Goal: Information Seeking & Learning: Learn about a topic

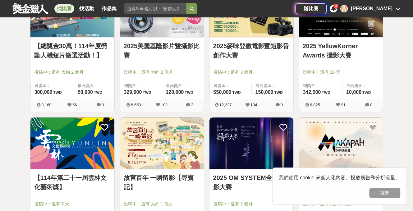
scroll to position [187, 0]
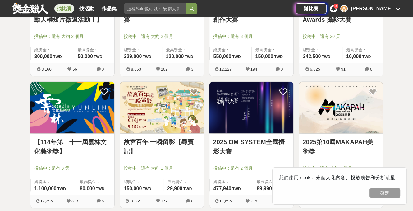
click at [155, 108] on img at bounding box center [162, 108] width 84 height 52
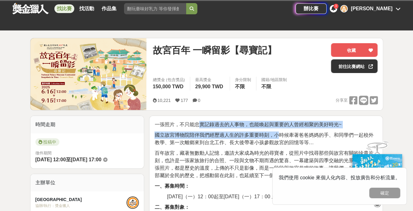
drag, startPoint x: 199, startPoint y: 123, endPoint x: 281, endPoint y: 132, distance: 82.6
click at [281, 132] on p "國立故宮博物院陪伴我們經歷過人生的許多重要時刻，小時候牽著爸爸媽媽的手、和同學們一起校外教學、第一次離鄉來到台北工作、長大後帶著小孩參觀故宮的回憶等等…" at bounding box center [266, 139] width 223 height 15
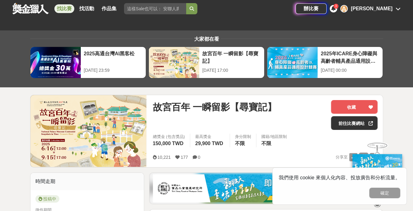
click at [284, 140] on div "國籍/地區限制 不限" at bounding box center [274, 141] width 36 height 14
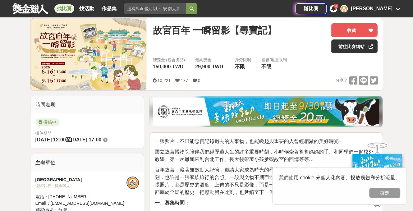
scroll to position [155, 0]
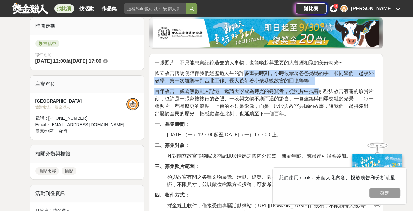
drag, startPoint x: 264, startPoint y: 73, endPoint x: 316, endPoint y: 88, distance: 54.2
click at [315, 89] on span "百年故宮，藏著無數動人記憶，邀請大家成為時光的尋寶者，從照片中找尋那些與故宮有關的珍貴片刻，也許是一張家族旅行的合照、一段與文物不期而遇的驚喜、一幕建築與四季…" at bounding box center [264, 103] width 219 height 28
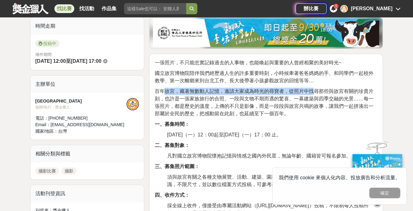
drag, startPoint x: 315, startPoint y: 88, endPoint x: 164, endPoint y: 94, distance: 151.5
click at [164, 94] on p "百年故宮，藏著無數動人記憶，邀請大家成為時光的尋寶者，從照片中找尋那些與故宮有關的珍貴片刻，也許是一張家族旅行的合照、一段與文物不期而遇的驚喜、一幕建築與四季…" at bounding box center [266, 103] width 223 height 30
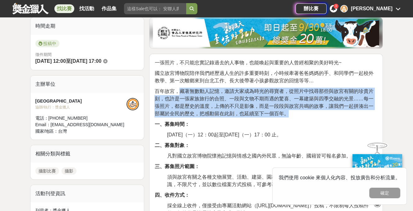
drag, startPoint x: 188, startPoint y: 94, endPoint x: 323, endPoint y: 115, distance: 136.2
click at [323, 115] on p "百年故宮，藏著無數動人記憶，邀請大家成為時光的尋寶者，從照片中找尋那些與故宮有關的珍貴片刻，也許是一張家族旅行的合照、一段與文物不期而遇的驚喜、一幕建築與四季…" at bounding box center [266, 103] width 223 height 30
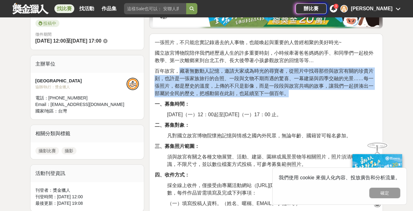
scroll to position [187, 0]
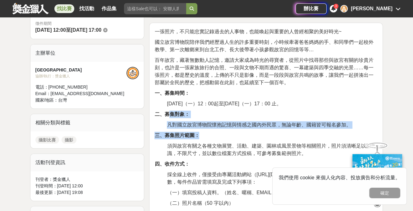
drag, startPoint x: 169, startPoint y: 117, endPoint x: 229, endPoint y: 128, distance: 60.8
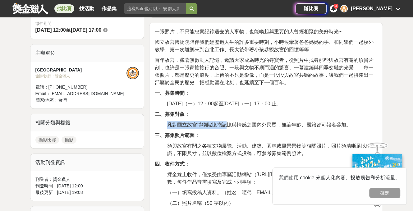
drag, startPoint x: 228, startPoint y: 127, endPoint x: 164, endPoint y: 124, distance: 63.5
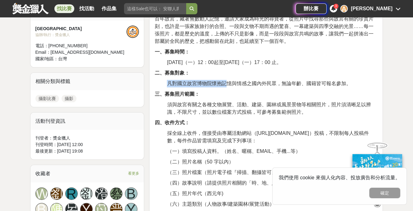
scroll to position [249, 0]
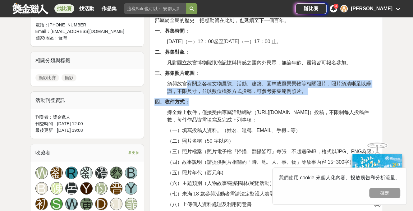
drag, startPoint x: 203, startPoint y: 82, endPoint x: 339, endPoint y: 99, distance: 137.5
click at [336, 98] on p "四、收件方式：" at bounding box center [266, 101] width 223 height 7
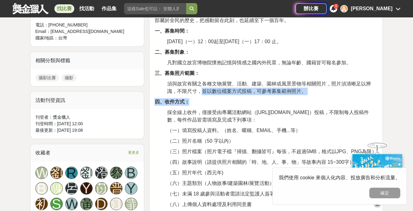
drag, startPoint x: 303, startPoint y: 95, endPoint x: 203, endPoint y: 94, distance: 100.4
click at [203, 94] on p "須與故宮有關之各種文物展覽、活動、建築、園林或風景景物等相關照片，照片須清晰足以辨識，不限尺寸，並以數位檔案方式投稿，可參考募集範例照片。" at bounding box center [272, 87] width 211 height 15
drag, startPoint x: 229, startPoint y: 94, endPoint x: 311, endPoint y: 95, distance: 82.1
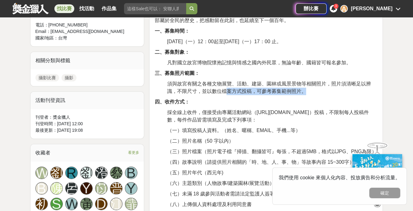
drag, startPoint x: 298, startPoint y: 91, endPoint x: 241, endPoint y: 91, distance: 56.3
click at [242, 91] on p "須與故宮有關之各種文物展覽、活動、建築、園林或風景景物等相關照片，照片須清晰足以辨識，不限尺寸，並以數位檔案方式投稿，可參考募集範例照片。" at bounding box center [272, 87] width 211 height 15
click at [240, 91] on span "須與故宮有關之各種文物展覽、活動、建築、園林或風景景物等相關照片，照片須清晰足以辨識，不限尺寸，並以數位檔案方式投稿，可參考募集範例照片。" at bounding box center [269, 87] width 204 height 13
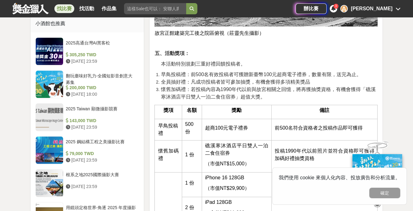
scroll to position [653, 0]
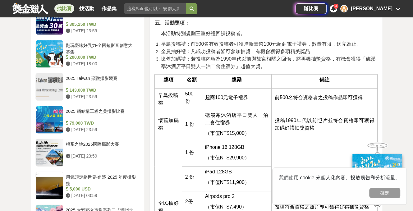
drag, startPoint x: 236, startPoint y: 121, endPoint x: 196, endPoint y: 114, distance: 40.6
click at [196, 114] on tr "懷舊加碼禮 1 份 礁溪寒沐酒店 平日雙人一泊二食住宿券 （市值NT$15,000） 投稿1990年代以前照片並符合資格即可獲得加碼好禮抽獎資格" at bounding box center [266, 126] width 223 height 32
click at [196, 114] on td "1 份" at bounding box center [192, 126] width 20 height 32
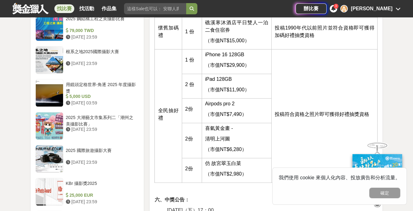
scroll to position [746, 0]
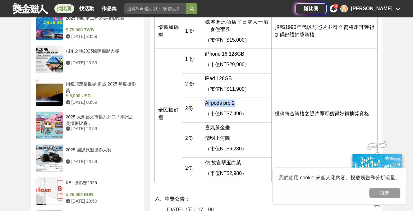
drag, startPoint x: 206, startPoint y: 106, endPoint x: 239, endPoint y: 104, distance: 32.7
click at [239, 104] on p "Airpods pro 2" at bounding box center [236, 102] width 63 height 7
drag, startPoint x: 239, startPoint y: 104, endPoint x: 214, endPoint y: 102, distance: 25.3
click at [214, 102] on p "Airpods pro 2" at bounding box center [236, 102] width 63 height 7
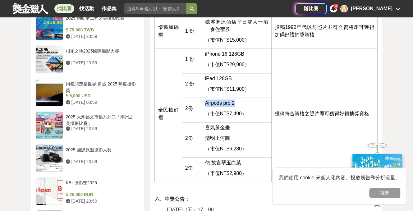
click at [214, 102] on span "Airpods pro 2" at bounding box center [220, 102] width 30 height 5
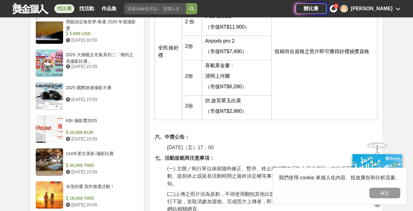
scroll to position [870, 0]
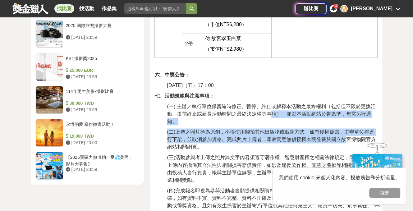
drag, startPoint x: 270, startPoint y: 113, endPoint x: 333, endPoint y: 130, distance: 66.0
click at [343, 140] on div "一張照片，不只能忠實記錄過去的人事物，也能喚起與重要的人曾經相聚的美好時光~ 國立故宮博物院陪伴我們經歷過人生的許多重要時刻，小時候牽著爸爸媽媽的手、和同學們…" at bounding box center [266, 136] width 223 height 1585
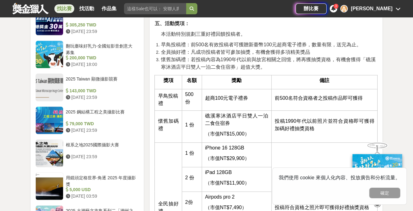
scroll to position [622, 0]
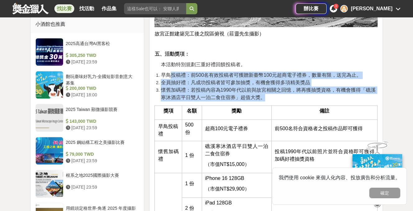
drag, startPoint x: 279, startPoint y: 103, endPoint x: 173, endPoint y: 77, distance: 108.9
click at [173, 77] on span "早鳥投稿禮：前500名有效投稿者可獲贈新臺幣100元超商電子禮券，數量有限，送完為止。" at bounding box center [261, 74] width 201 height 5
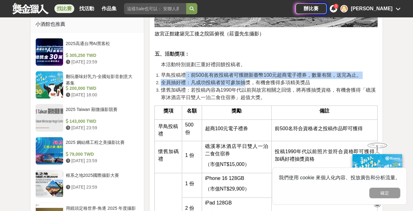
drag, startPoint x: 201, startPoint y: 77, endPoint x: 247, endPoint y: 79, distance: 46.7
click at [247, 79] on ol "早鳥投稿禮：前500名有效投稿者可獲贈新臺幣100元超商電子禮券，數量有限，送完為止。 全員抽好禮：凡成功投稿者皆可參加抽獎，有機會獲得多項精美獎品 懷舊加碼…" at bounding box center [266, 87] width 223 height 30
click at [247, 79] on li "全員抽好禮：凡成功投稿者皆可參加抽獎，有機會獲得多項精美獎品" at bounding box center [269, 82] width 217 height 7
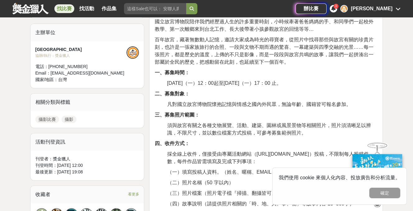
scroll to position [249, 0]
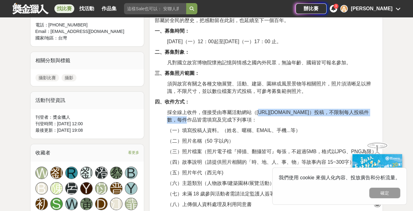
drag, startPoint x: 260, startPoint y: 112, endPoint x: 339, endPoint y: 113, distance: 78.7
click at [339, 113] on span "採全線上收件，僅接受由專屬活動網站（https://theme.npm.edu.tw/npmphoto/）投稿，不限制每人投稿件數，每件作品皆需填寫及完成下列…" at bounding box center [268, 116] width 202 height 13
drag, startPoint x: 339, startPoint y: 113, endPoint x: 256, endPoint y: 110, distance: 82.1
click at [256, 110] on span "採全線上收件，僅接受由專屬活動網站（https://theme.npm.edu.tw/npmphoto/）投稿，不限制每人投稿件數，每件作品皆需填寫及完成下列…" at bounding box center [268, 116] width 202 height 13
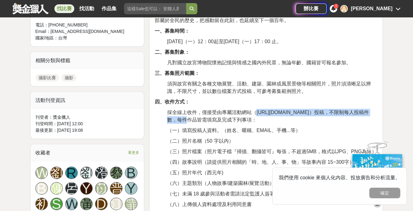
copy span "https://theme.npm.edu.tw/npmphoto/"
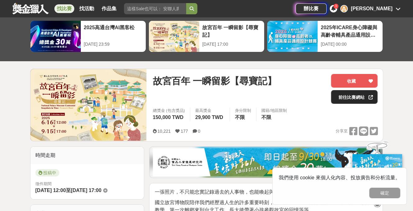
scroll to position [0, 0]
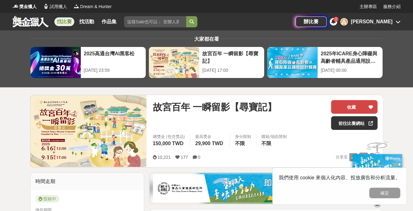
click at [359, 106] on button "收藏" at bounding box center [354, 107] width 47 height 14
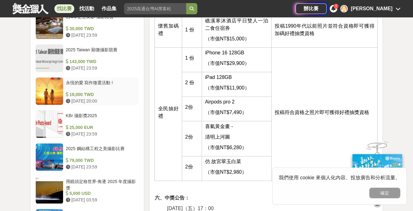
scroll to position [746, 0]
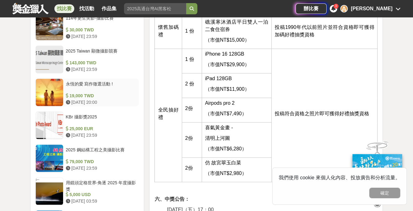
click at [107, 93] on div "19,000 TWD" at bounding box center [101, 96] width 71 height 7
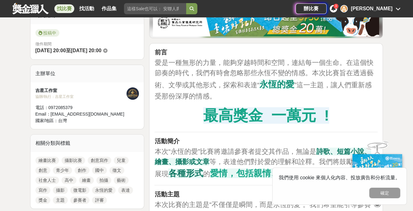
scroll to position [155, 0]
